Goal: Use online tool/utility: Utilize a website feature to perform a specific function

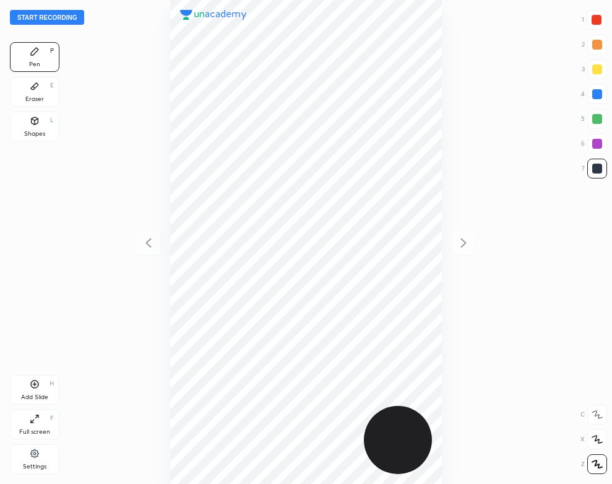
scroll to position [484, 414]
click at [103, 113] on div at bounding box center [306, 242] width 414 height 484
click at [107, 24] on div at bounding box center [306, 242] width 414 height 484
click at [65, 17] on button "Start recording" at bounding box center [47, 17] width 74 height 15
click at [598, 20] on div at bounding box center [597, 20] width 10 height 10
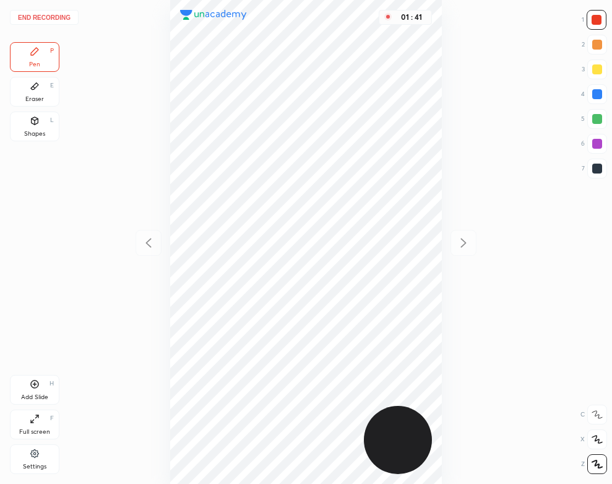
click at [33, 97] on div "Eraser" at bounding box center [34, 99] width 19 height 6
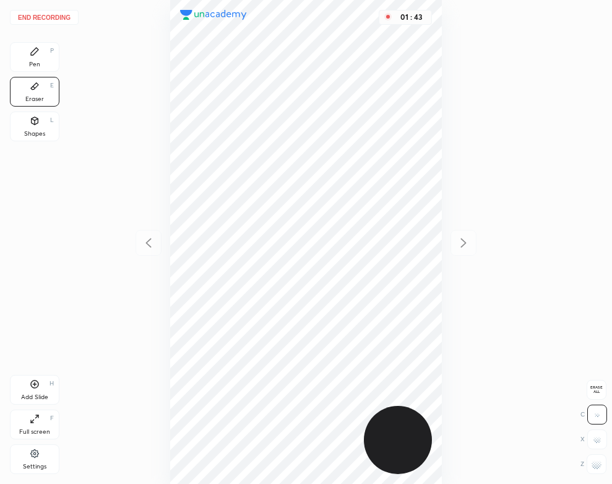
click at [38, 53] on icon at bounding box center [35, 51] width 10 height 10
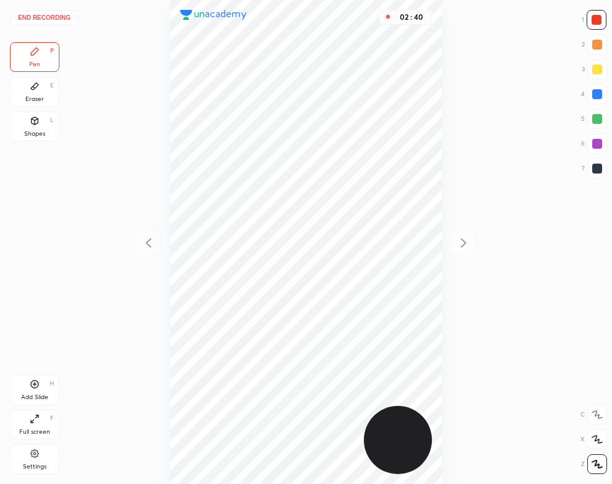
click at [57, 15] on button "End recording" at bounding box center [44, 17] width 69 height 15
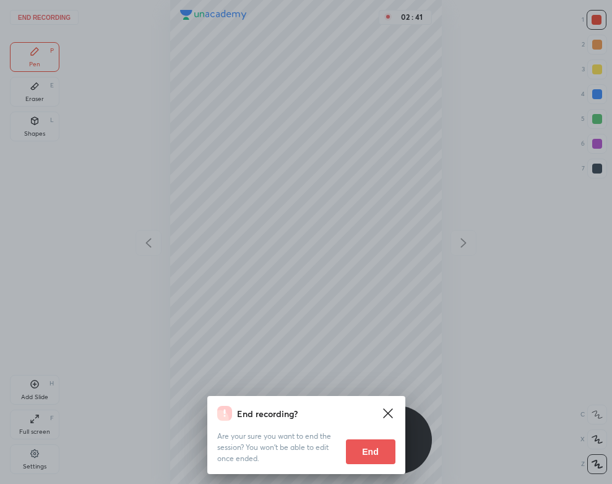
click at [375, 455] on button "End" at bounding box center [371, 451] width 50 height 25
